Goal: Information Seeking & Learning: Learn about a topic

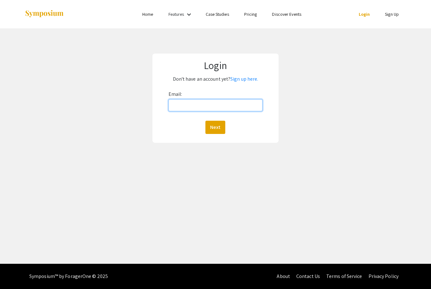
click at [236, 100] on input "Email:" at bounding box center [215, 105] width 94 height 12
type input "[EMAIL_ADDRESS][DOMAIN_NAME]"
click at [217, 121] on button "Next" at bounding box center [215, 127] width 20 height 13
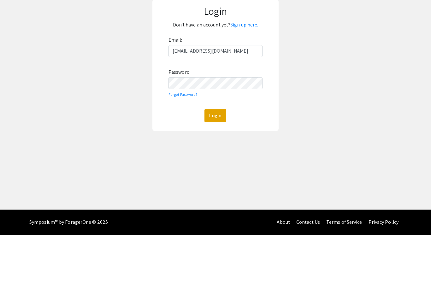
click at [249, 76] on link "Sign up here." at bounding box center [244, 79] width 28 height 7
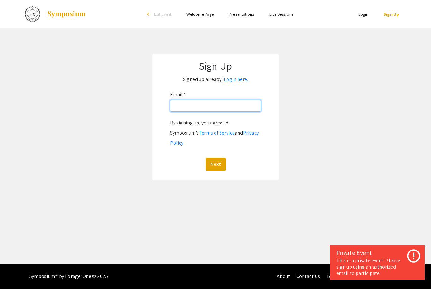
click at [244, 106] on input "Email: *" at bounding box center [215, 106] width 91 height 12
click at [232, 80] on link "Login here." at bounding box center [235, 79] width 24 height 7
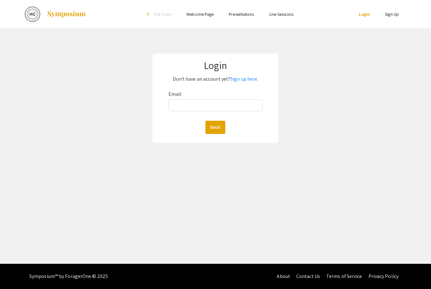
click at [247, 78] on link "Sign up here." at bounding box center [244, 79] width 28 height 7
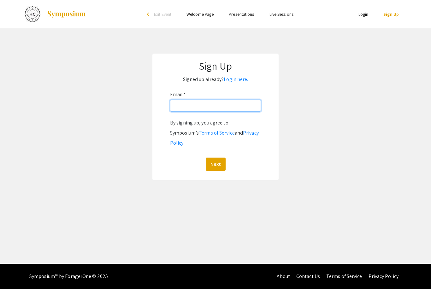
click at [239, 105] on input "Email: *" at bounding box center [215, 106] width 91 height 12
type input "B"
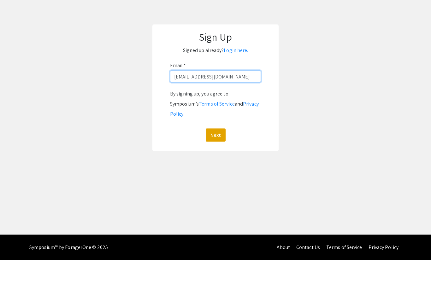
type input "barbosap@oregonstate.edu"
click at [210, 158] on button "Next" at bounding box center [216, 164] width 20 height 13
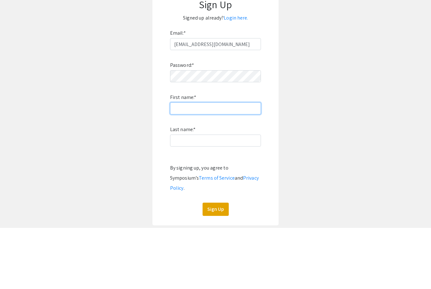
click at [235, 164] on input "First name: *" at bounding box center [215, 170] width 91 height 12
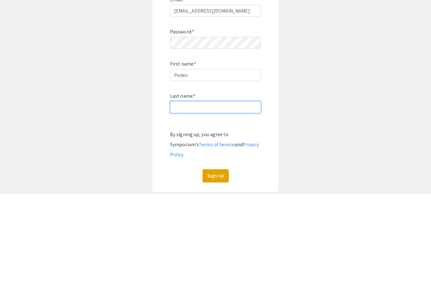
click at [236, 196] on input "Last name: *" at bounding box center [215, 202] width 91 height 12
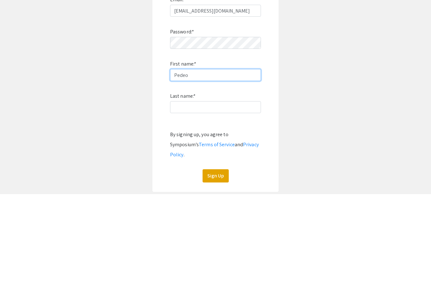
click at [231, 164] on input "Pedeo" at bounding box center [215, 170] width 91 height 12
type input "Pedro"
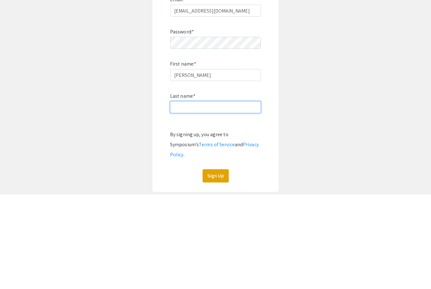
click at [239, 196] on input "Last name: *" at bounding box center [215, 202] width 91 height 12
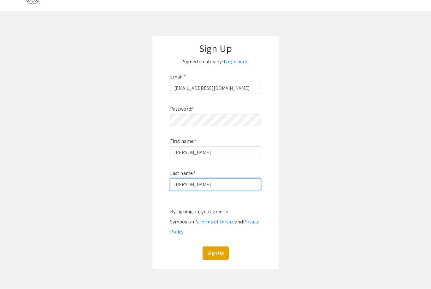
type input "Barbosa"
click at [223, 247] on button "Sign Up" at bounding box center [215, 253] width 26 height 13
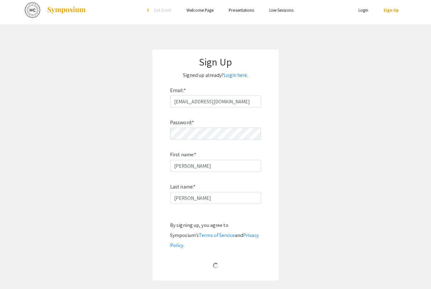
scroll to position [0, 0]
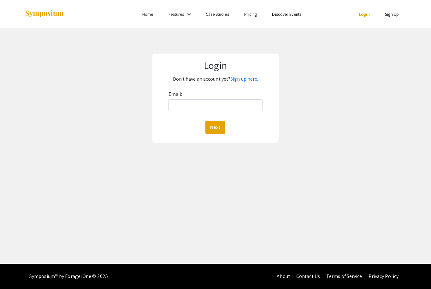
click at [186, 0] on ul "Skip navigation Home Features keyboard_arrow_down Case Studies Pricing Discover…" at bounding box center [215, 14] width 126 height 28
click at [202, 97] on div "Email: Next" at bounding box center [215, 111] width 94 height 45
click at [217, 107] on input "Email:" at bounding box center [215, 105] width 94 height 12
type input "barbosap@oregonstate.edu"
click at [222, 129] on button "Next" at bounding box center [215, 127] width 20 height 13
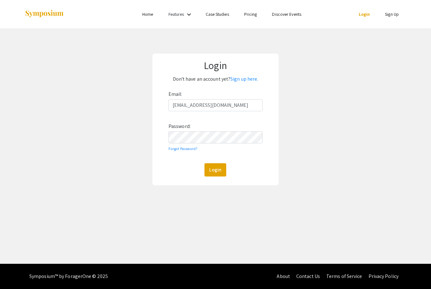
click at [240, 147] on div "Email: barbosap@oregonstate.edu Password: Forgot Password? Login" at bounding box center [215, 132] width 94 height 87
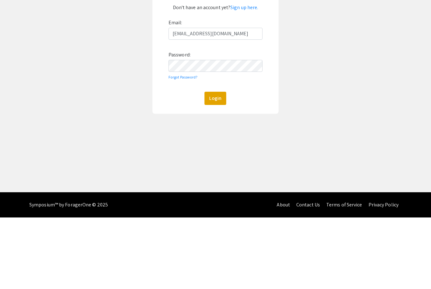
click at [216, 163] on button "Login" at bounding box center [215, 169] width 22 height 13
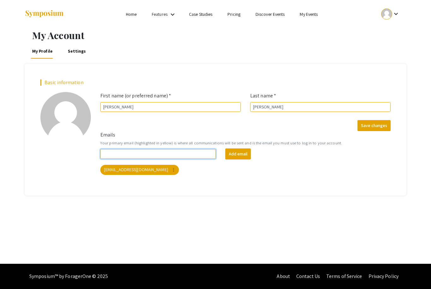
click at [195, 155] on input "Emails" at bounding box center [157, 154] width 115 height 10
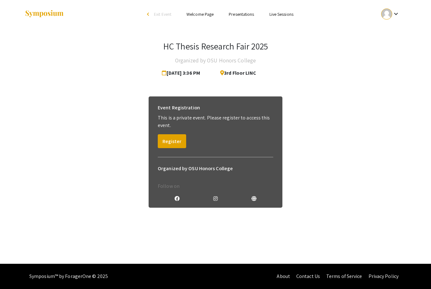
click at [176, 146] on button "Register" at bounding box center [172, 141] width 28 height 14
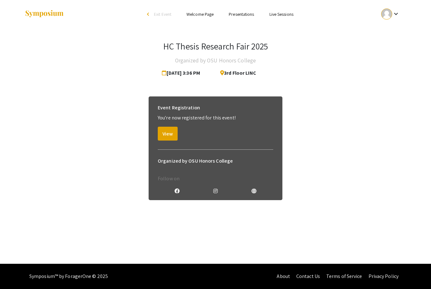
click at [164, 134] on button "View" at bounding box center [168, 134] width 20 height 14
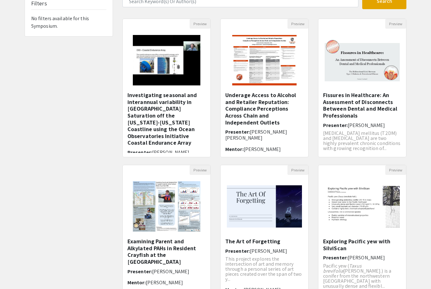
scroll to position [51, 0]
click at [286, 83] on img at bounding box center [264, 60] width 77 height 63
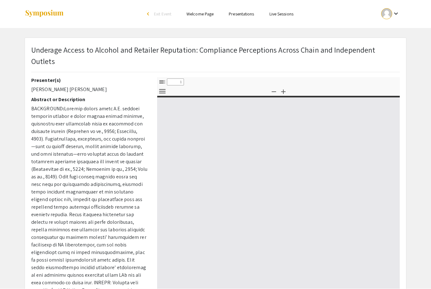
scroll to position [0, 0]
select select "custom"
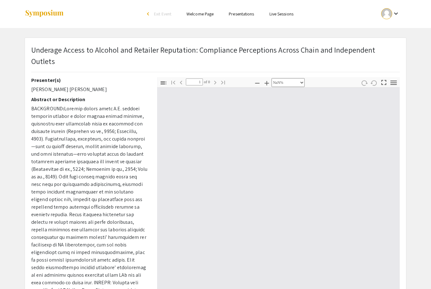
type input "0"
select select "custom"
type input "1"
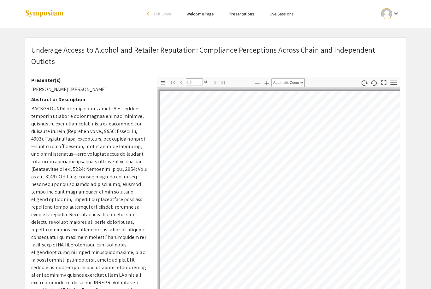
select select "auto"
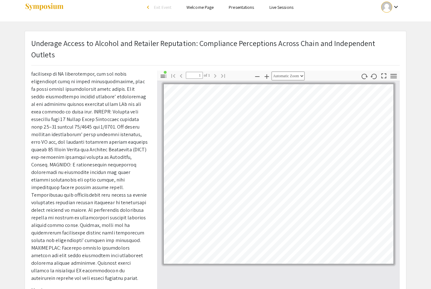
scroll to position [0, 0]
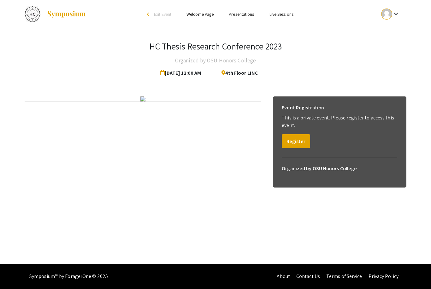
click at [299, 141] on button "Register" at bounding box center [295, 141] width 28 height 14
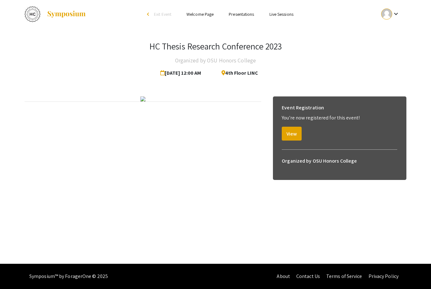
click at [241, 8] on ul "Skip navigation arrow_back_ios Exit Event Welcome Page Presentations Live Sessi…" at bounding box center [215, 14] width 126 height 28
click at [244, 14] on link "Presentations" at bounding box center [241, 14] width 25 height 6
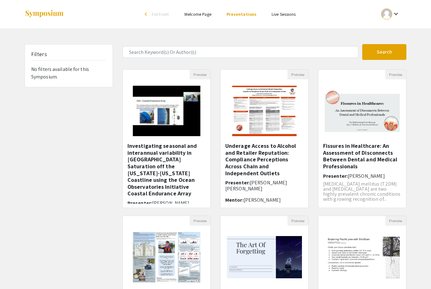
click at [277, 132] on img at bounding box center [264, 110] width 77 height 63
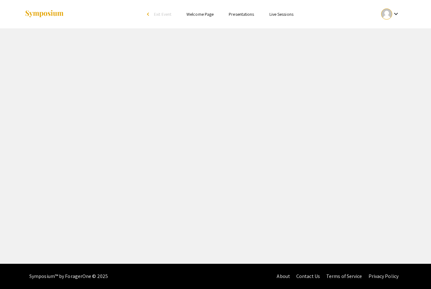
select select "custom"
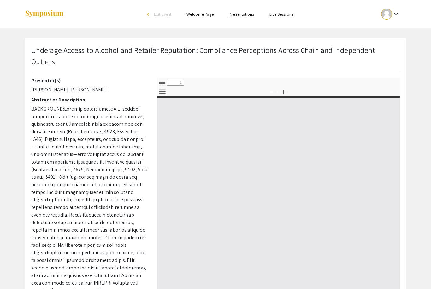
type input "0"
select select "custom"
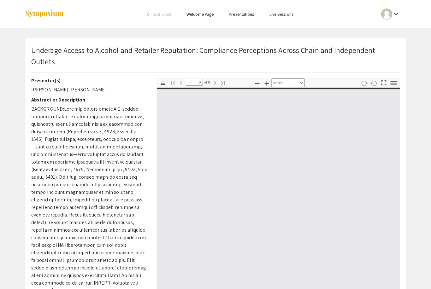
type input "1"
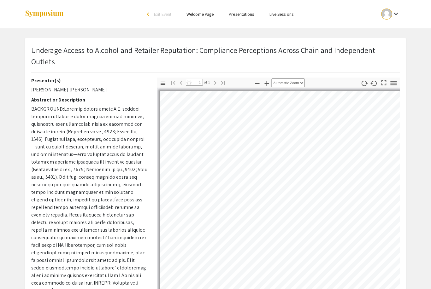
select select "auto"
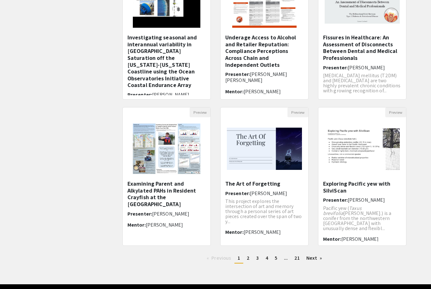
scroll to position [108, 0]
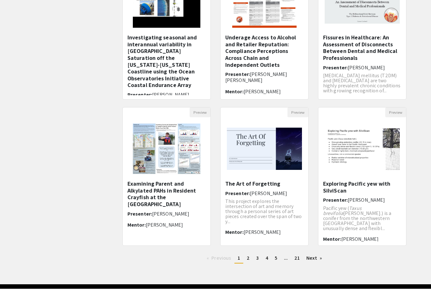
click at [265, 258] on span "4" at bounding box center [266, 258] width 3 height 7
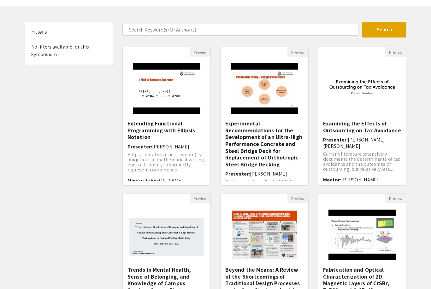
scroll to position [84, 0]
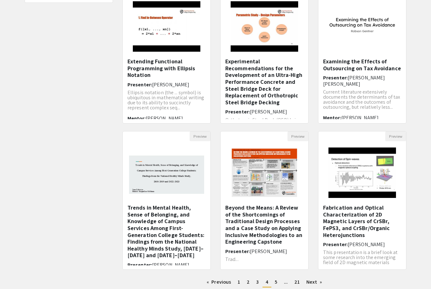
click at [277, 283] on span "5" at bounding box center [276, 282] width 3 height 7
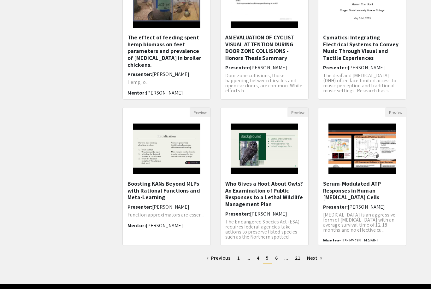
scroll to position [108, 0]
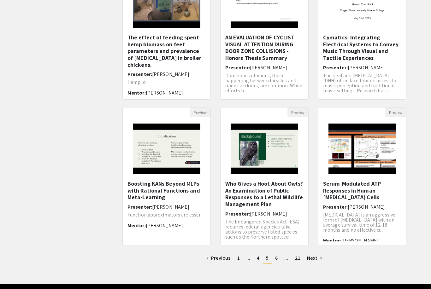
click at [313, 259] on link "Next page" at bounding box center [315, 258] width 22 height 9
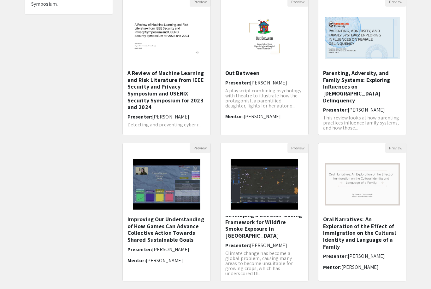
scroll to position [73, 0]
click at [315, 289] on link "Next page" at bounding box center [315, 293] width 22 height 9
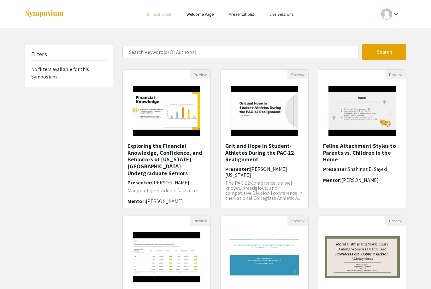
click at [273, 154] on h5 "Grit and Hope in Student-Athletes During the PAC-12 Realignment" at bounding box center [264, 152] width 78 height 20
